Goal: Information Seeking & Learning: Learn about a topic

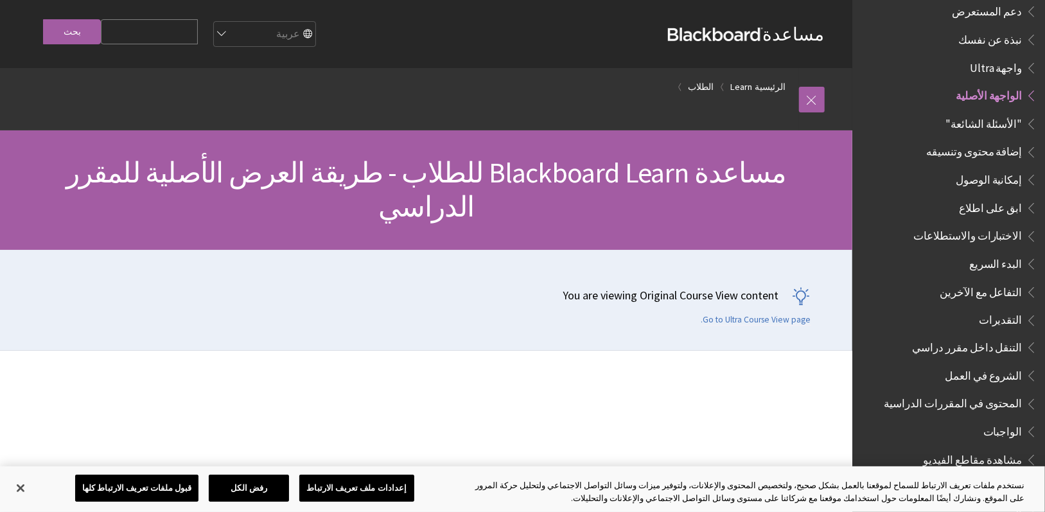
scroll to position [1133, 0]
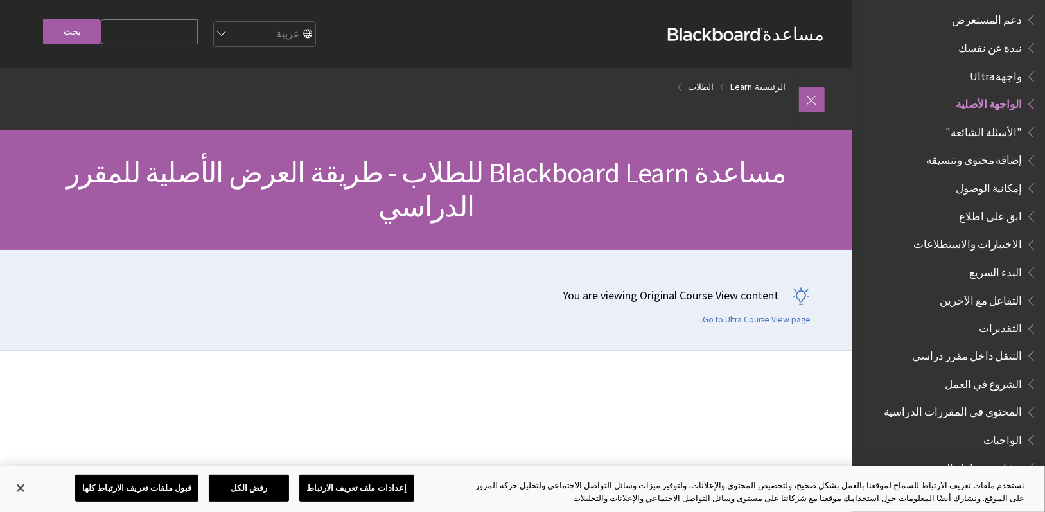
click at [992, 123] on span ""الأسئلة الشائعة"" at bounding box center [983, 129] width 77 height 17
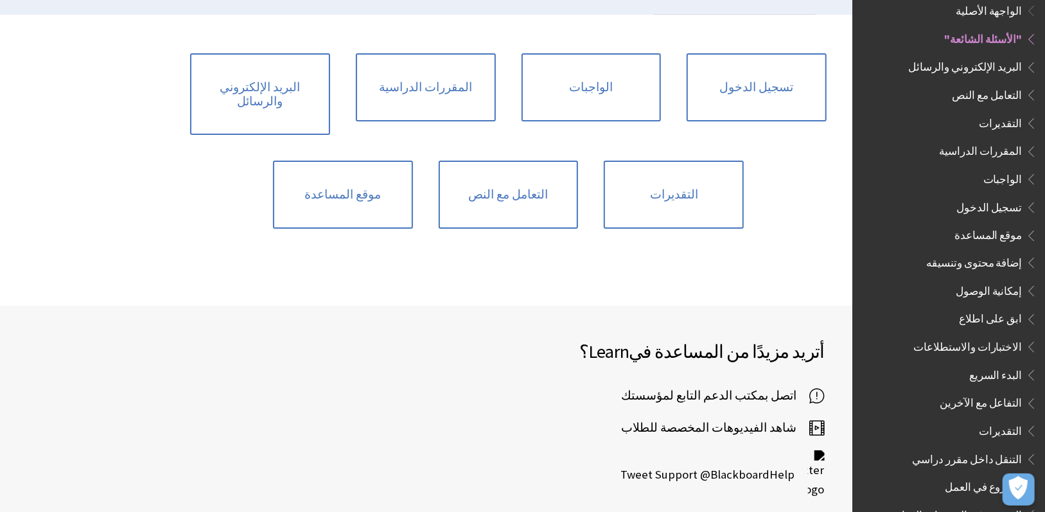
scroll to position [321, 0]
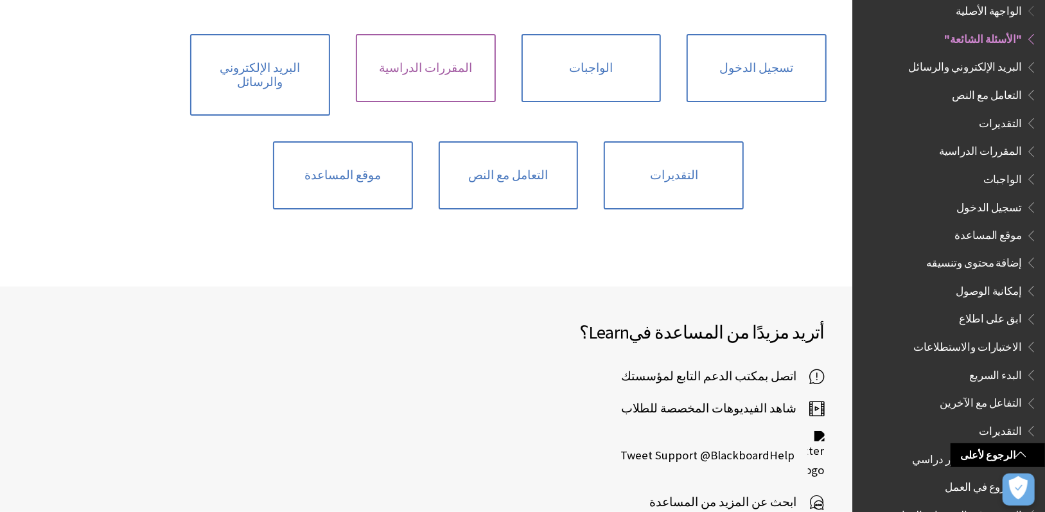
click at [431, 64] on link "المقررات الدراسية" at bounding box center [426, 68] width 140 height 68
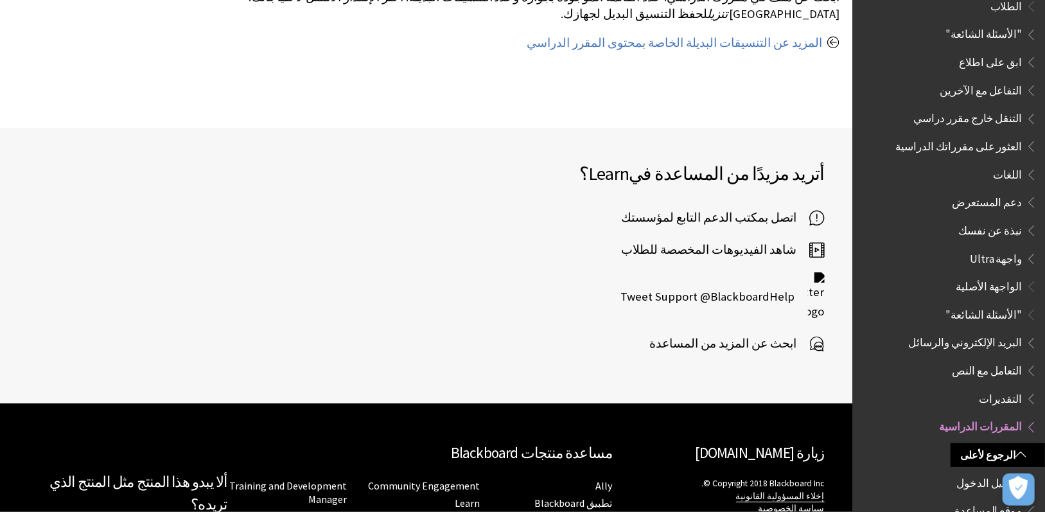
scroll to position [948, 0]
click at [996, 252] on span "واجهة Ultra" at bounding box center [996, 258] width 53 height 17
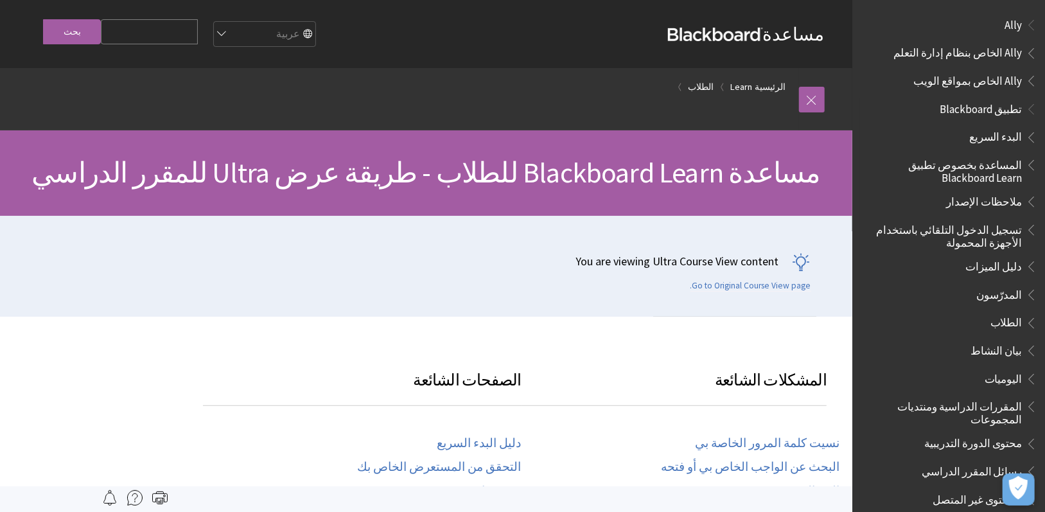
click at [983, 115] on span "تطبيق Blackboard" at bounding box center [980, 106] width 83 height 17
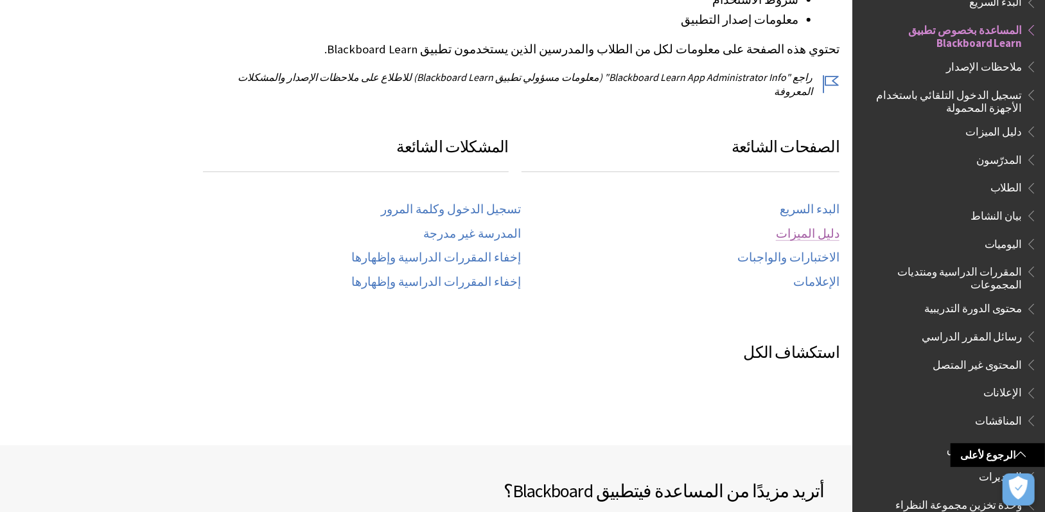
scroll to position [488, 0]
